Goal: Task Accomplishment & Management: Use online tool/utility

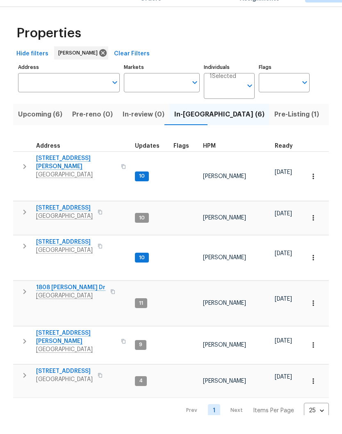
click at [234, 99] on input "Individuals" at bounding box center [226, 108] width 33 height 19
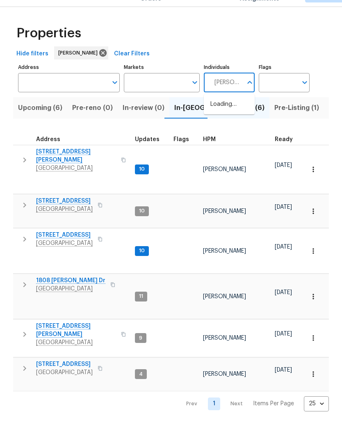
type input "Cynthia upshaw"
click at [221, 119] on input "checkbox" at bounding box center [219, 127] width 17 height 17
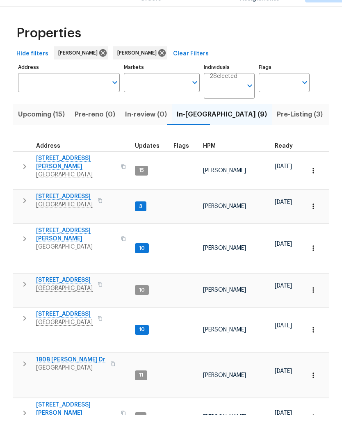
click at [62, 173] on span "1201 Elisha Ct" at bounding box center [76, 181] width 80 height 16
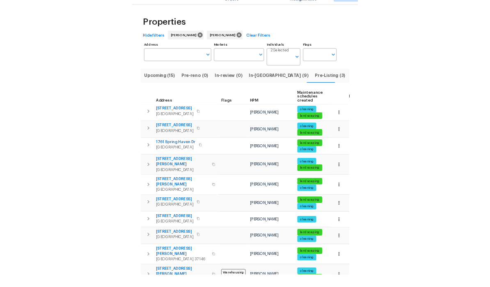
scroll to position [19, 0]
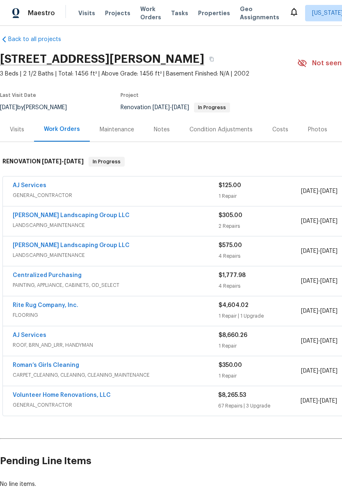
scroll to position [7, 0]
click at [41, 185] on link "AJ Services" at bounding box center [30, 185] width 34 height 6
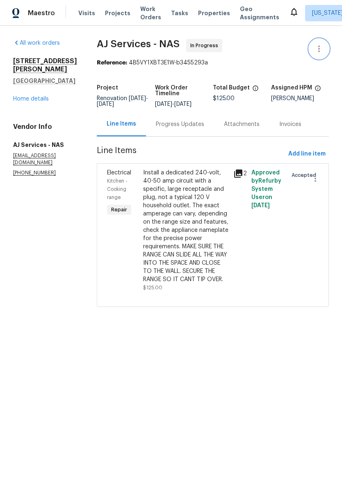
click at [321, 48] on icon "button" at bounding box center [319, 49] width 10 height 10
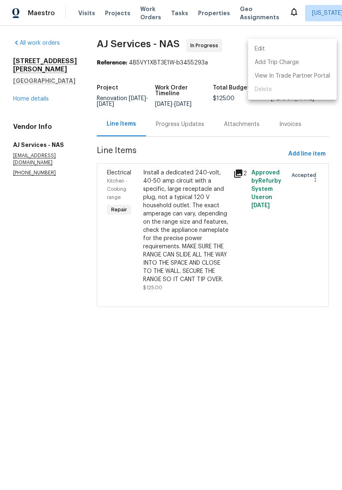
click at [274, 47] on li "Edit" at bounding box center [292, 49] width 89 height 14
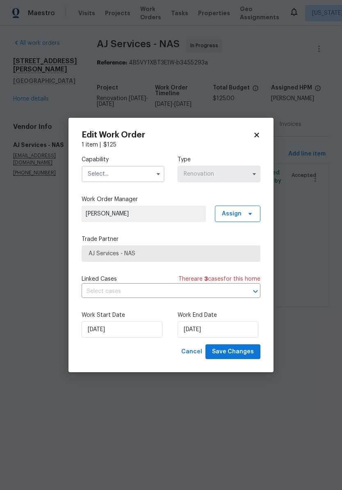
click at [140, 174] on input "text" at bounding box center [123, 174] width 83 height 16
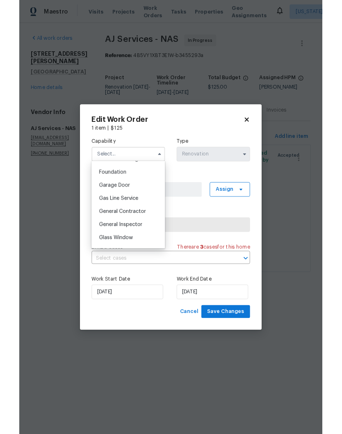
scroll to position [347, 0]
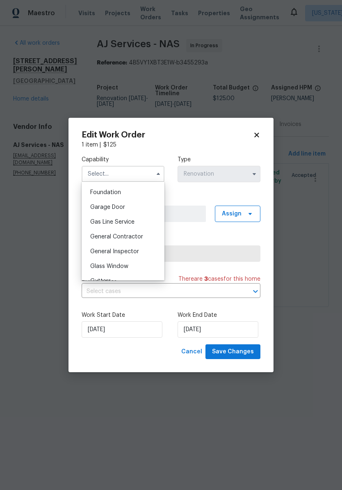
click at [138, 238] on span "General Contractor" at bounding box center [116, 237] width 53 height 6
type input "General Contractor"
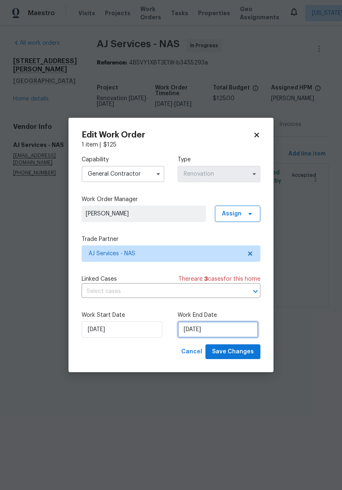
click at [234, 330] on input "10/9/2025" at bounding box center [218, 329] width 81 height 16
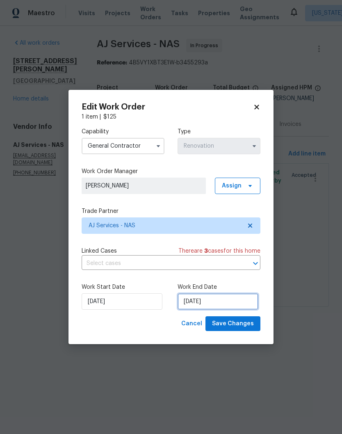
scroll to position [0, 0]
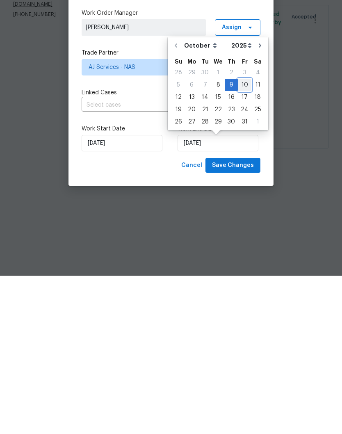
click at [243, 238] on div "10" at bounding box center [245, 243] width 14 height 11
type input "10/10/2025"
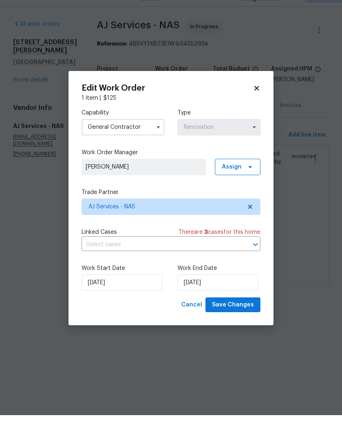
click at [243, 319] on span "Save Changes" at bounding box center [233, 324] width 42 height 10
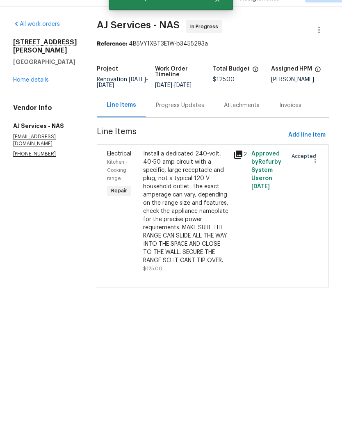
click at [36, 96] on link "Home details" at bounding box center [31, 99] width 36 height 6
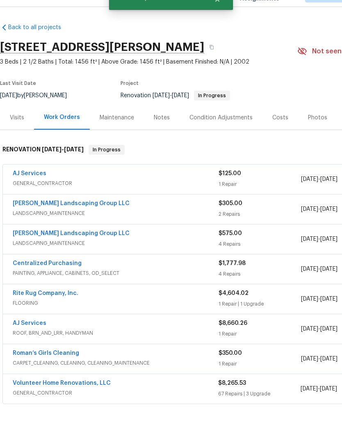
click at [80, 399] on link "Volunteer Home Renovations, LLC" at bounding box center [62, 402] width 98 height 6
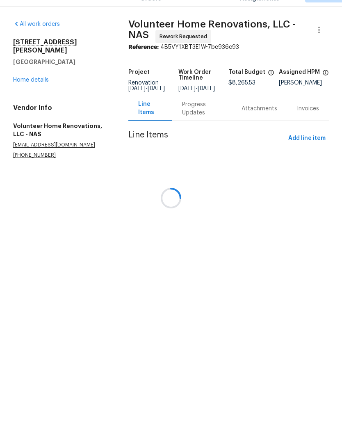
click at [319, 32] on div at bounding box center [171, 217] width 342 height 434
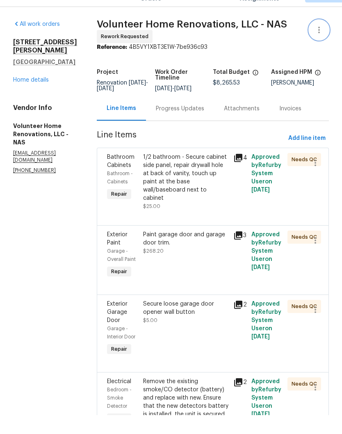
click at [323, 44] on icon "button" at bounding box center [319, 49] width 10 height 10
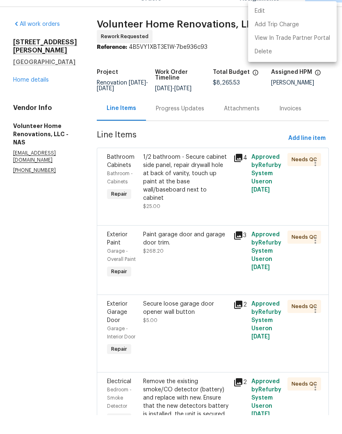
click at [267, 23] on li "Edit" at bounding box center [292, 30] width 89 height 14
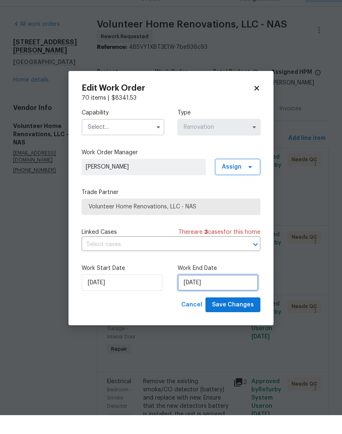
click at [219, 293] on input "10/9/2025" at bounding box center [218, 301] width 81 height 16
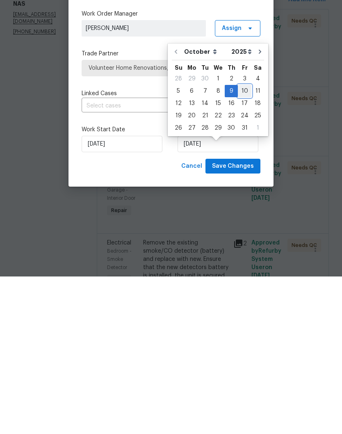
click at [246, 243] on div "10" at bounding box center [245, 248] width 14 height 11
type input "10/10/2025"
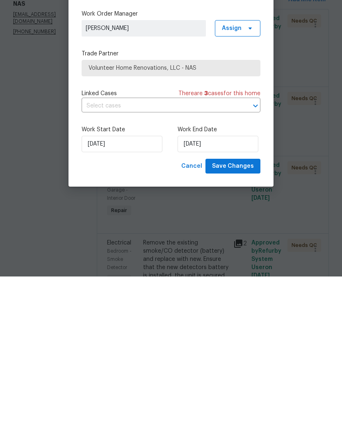
scroll to position [34, 0]
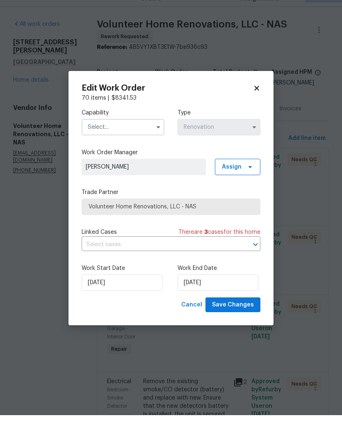
click at [147, 138] on input "text" at bounding box center [123, 146] width 83 height 16
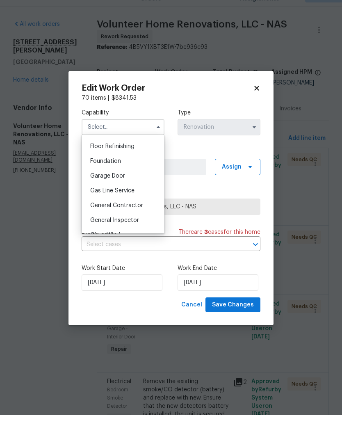
scroll to position [332, 0]
click at [142, 221] on span "General Contractor" at bounding box center [116, 224] width 53 height 6
type input "General Contractor"
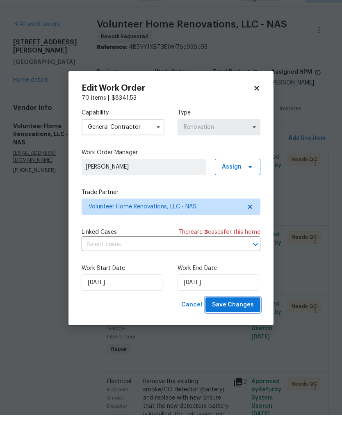
click at [244, 319] on span "Save Changes" at bounding box center [233, 324] width 42 height 10
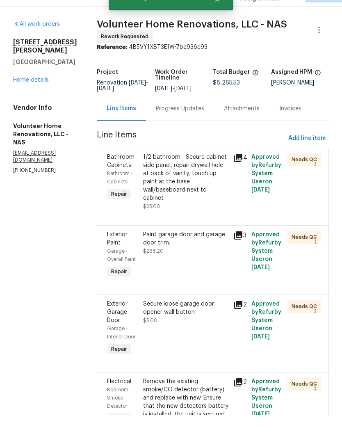
scroll to position [34, 0]
